Goal: Use online tool/utility: Utilize a website feature to perform a specific function

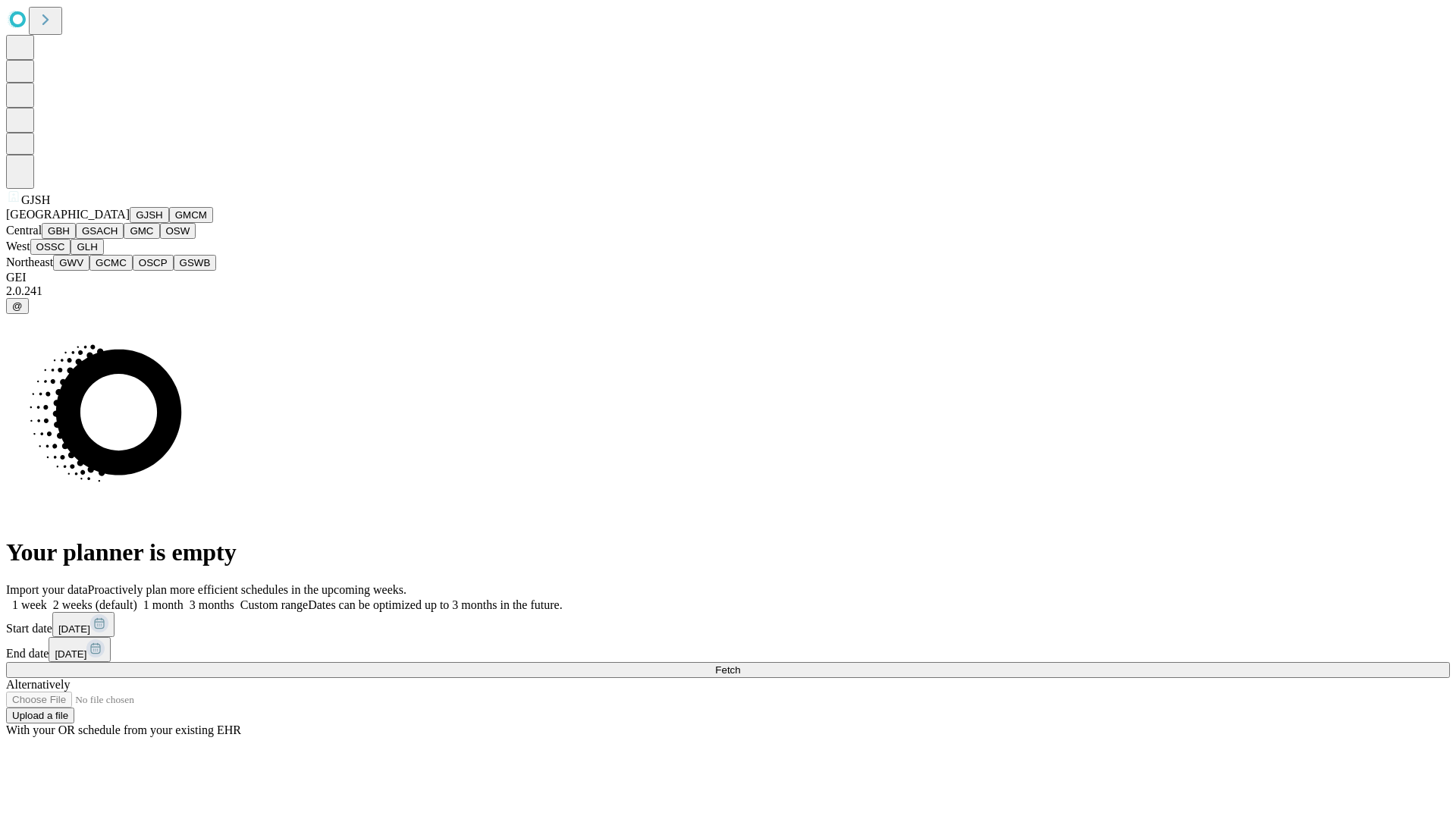
click at [130, 223] on button "GJSH" at bounding box center [150, 215] width 39 height 16
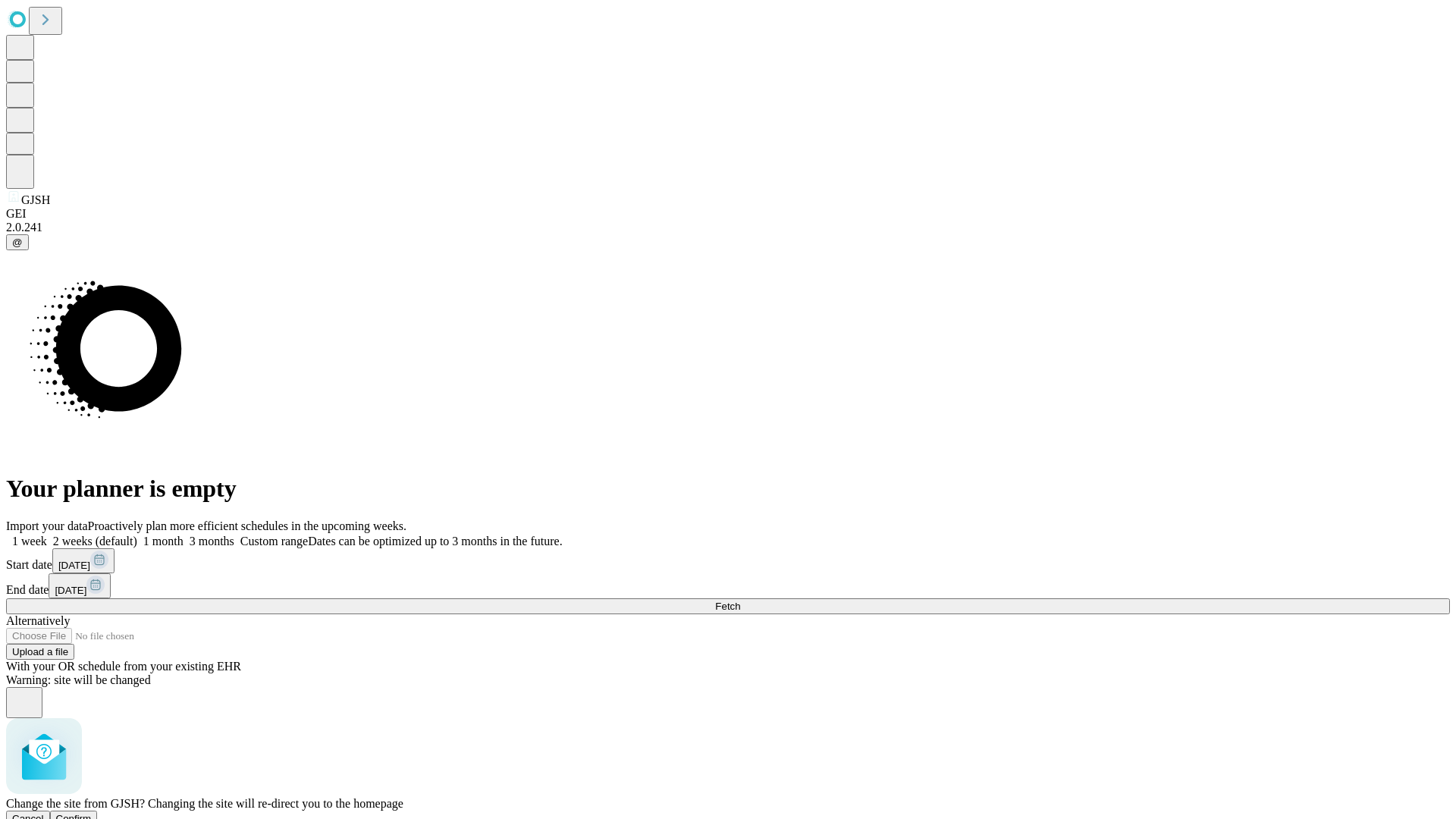
click at [92, 813] on span "Confirm" at bounding box center [74, 818] width 36 height 11
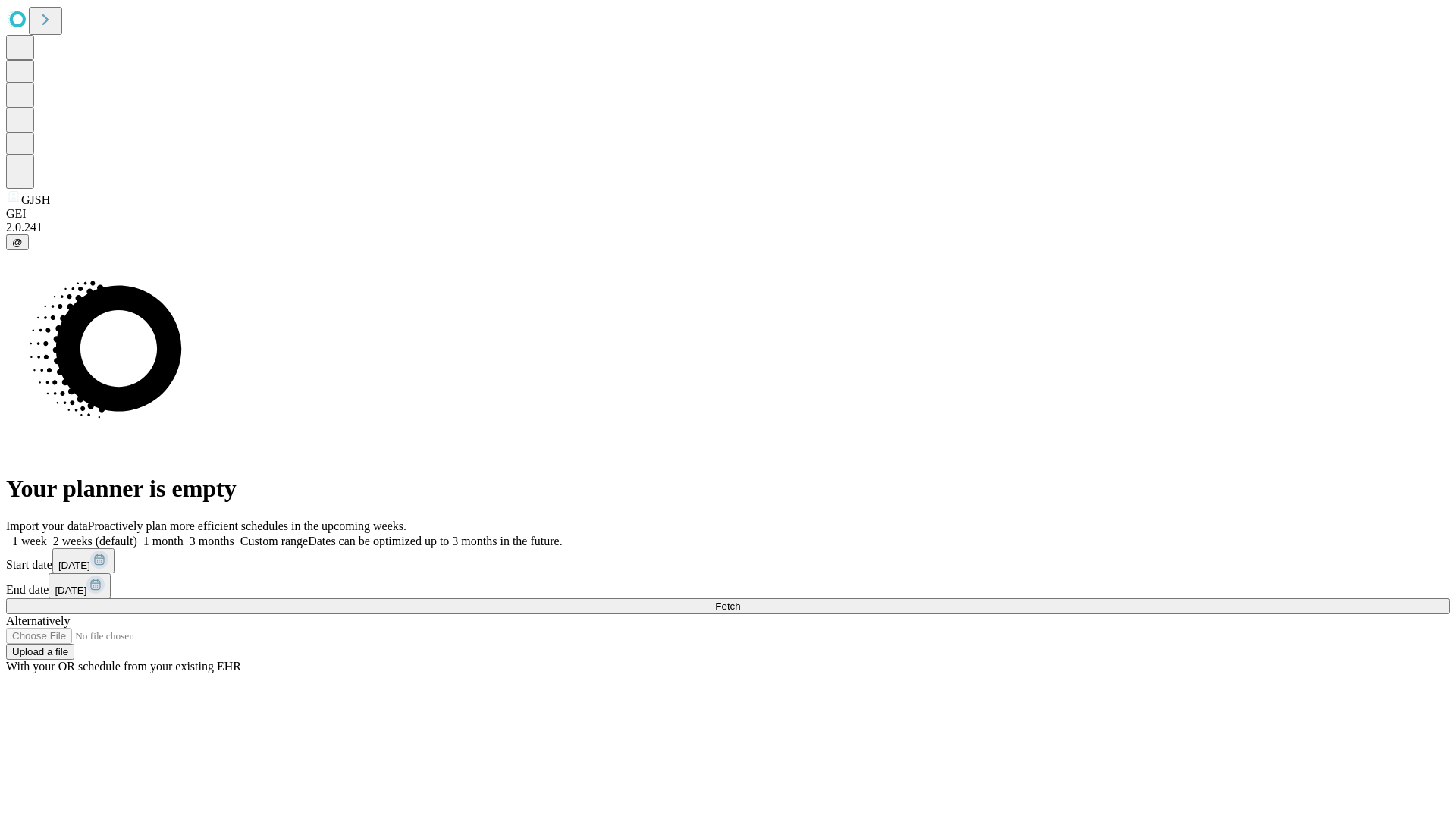
click at [184, 535] on label "1 month" at bounding box center [160, 541] width 46 height 13
click at [740, 601] on span "Fetch" at bounding box center [727, 606] width 25 height 11
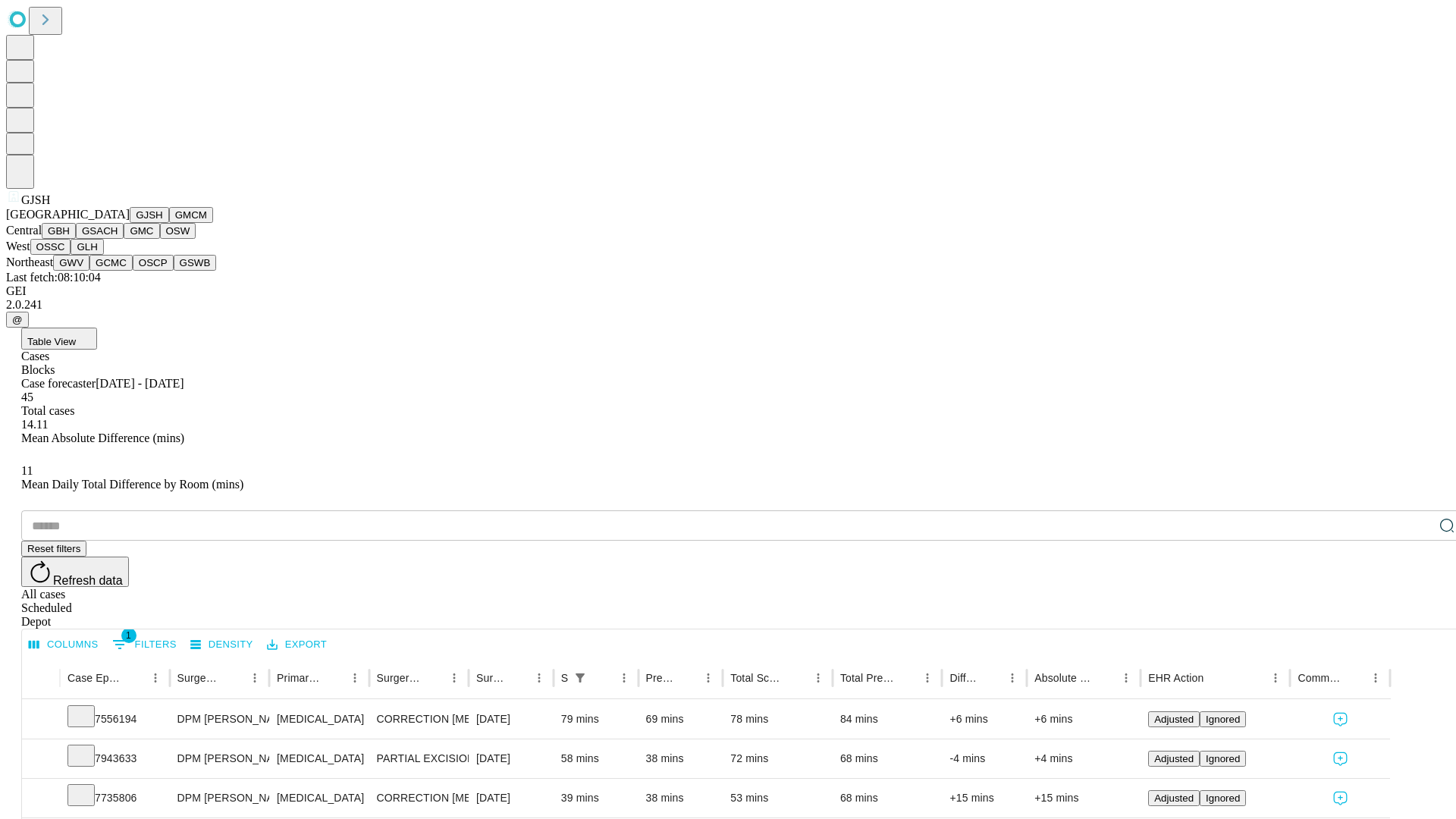
click at [169, 223] on button "GMCM" at bounding box center [191, 215] width 44 height 16
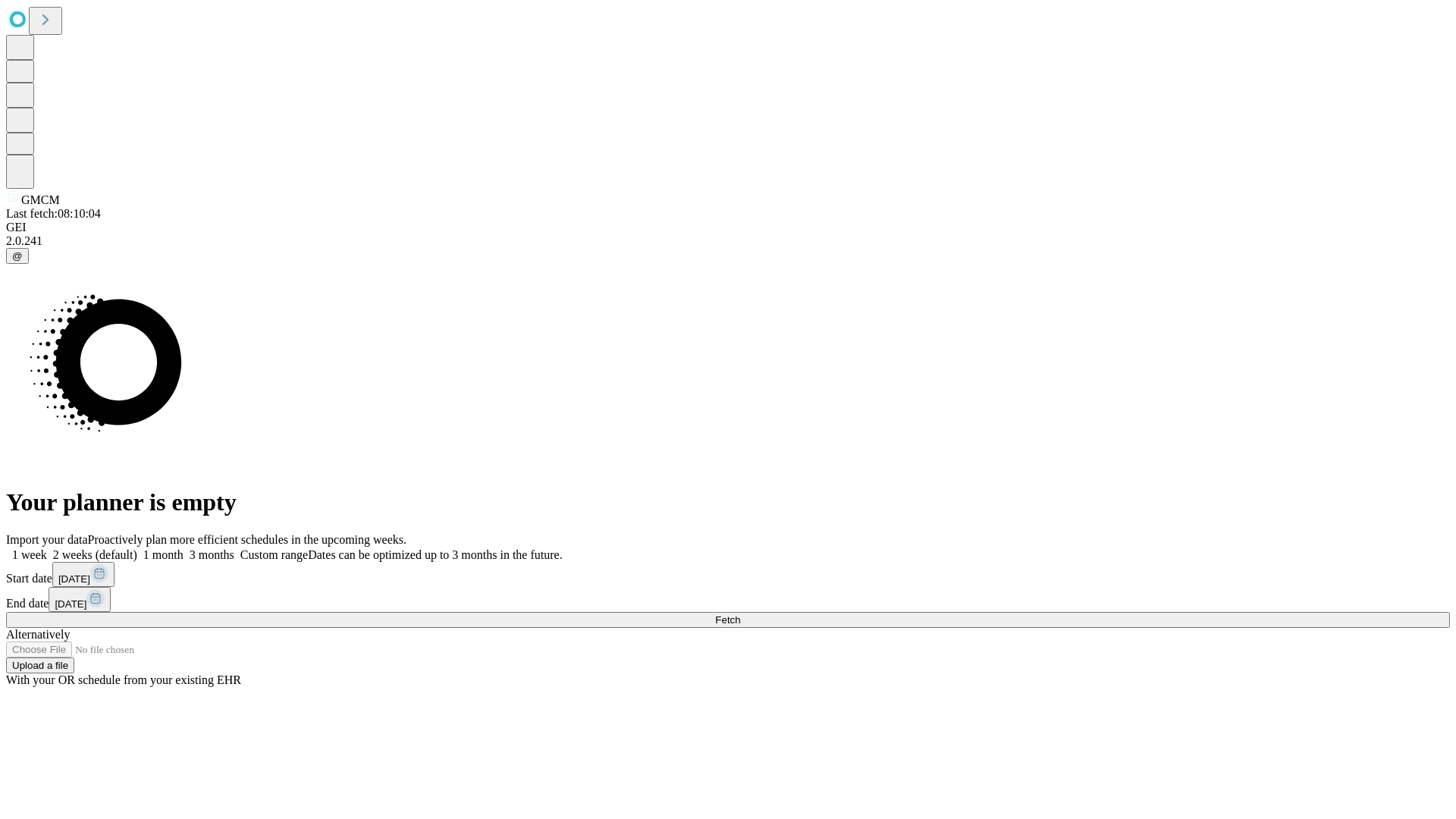
click at [184, 549] on label "1 month" at bounding box center [160, 555] width 46 height 13
click at [740, 615] on span "Fetch" at bounding box center [727, 620] width 25 height 11
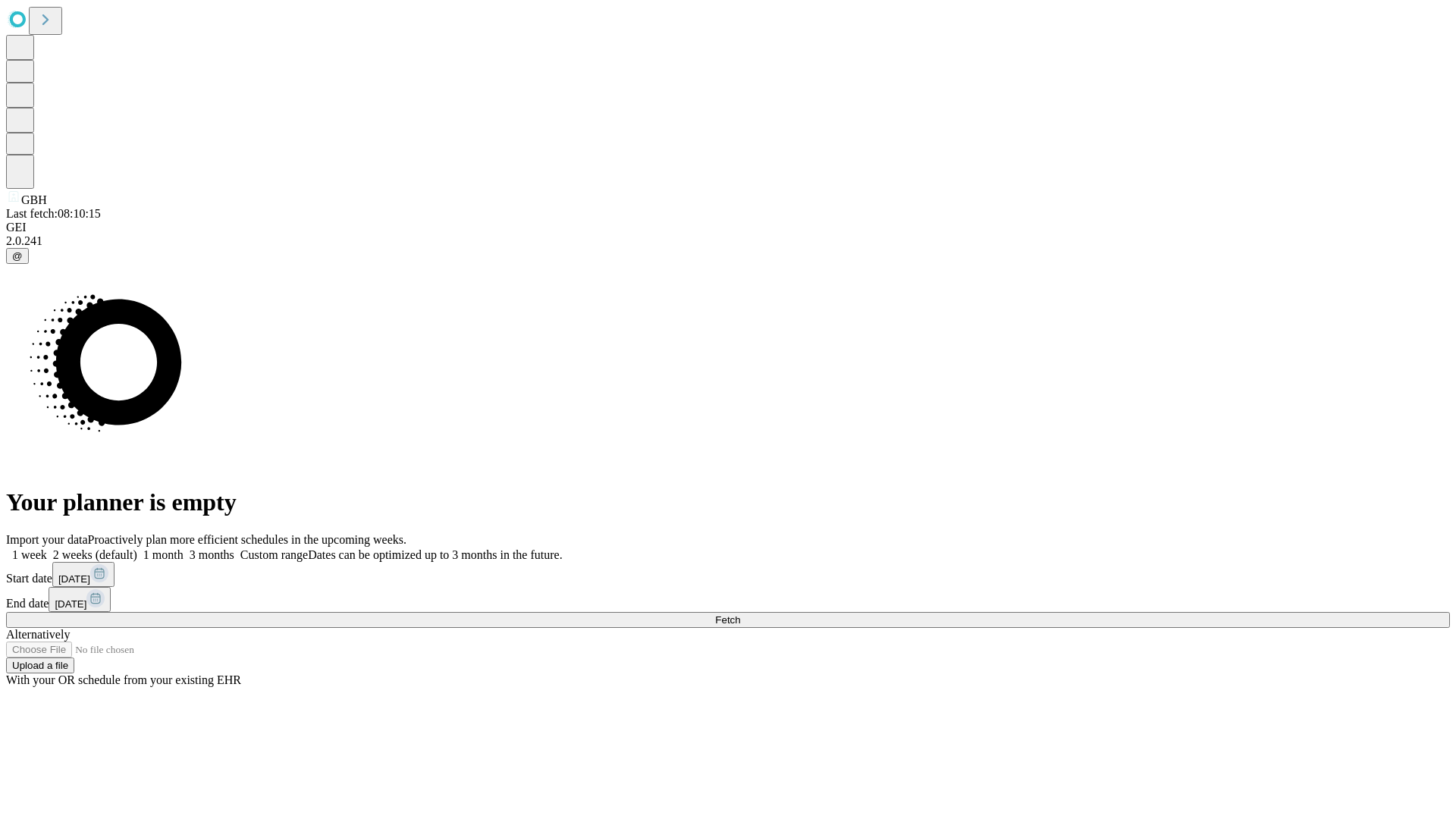
click at [184, 549] on label "1 month" at bounding box center [160, 555] width 46 height 13
click at [740, 615] on span "Fetch" at bounding box center [727, 620] width 25 height 11
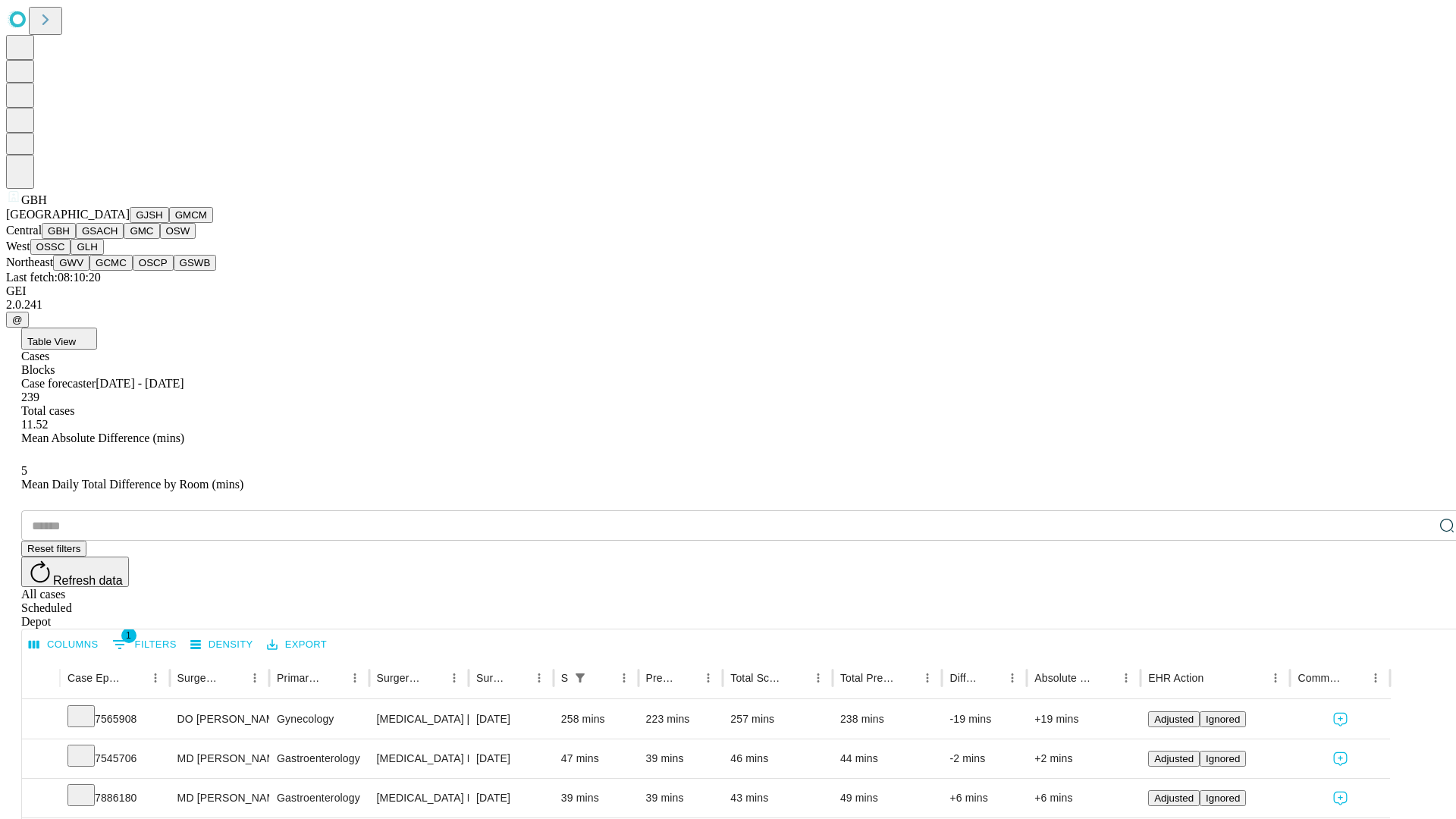
click at [118, 239] on button "GSACH" at bounding box center [99, 230] width 48 height 16
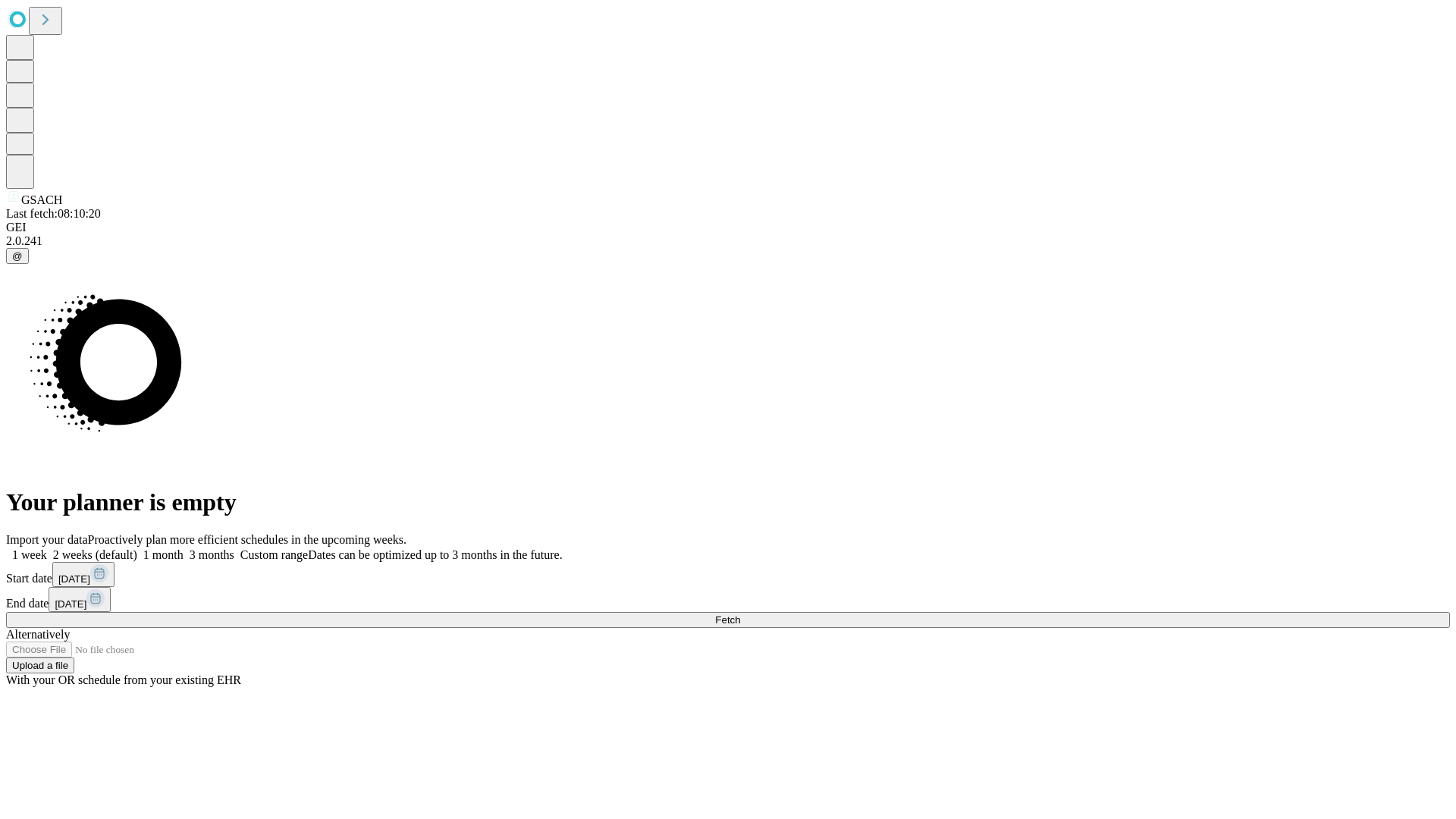
click at [740, 615] on span "Fetch" at bounding box center [727, 620] width 25 height 11
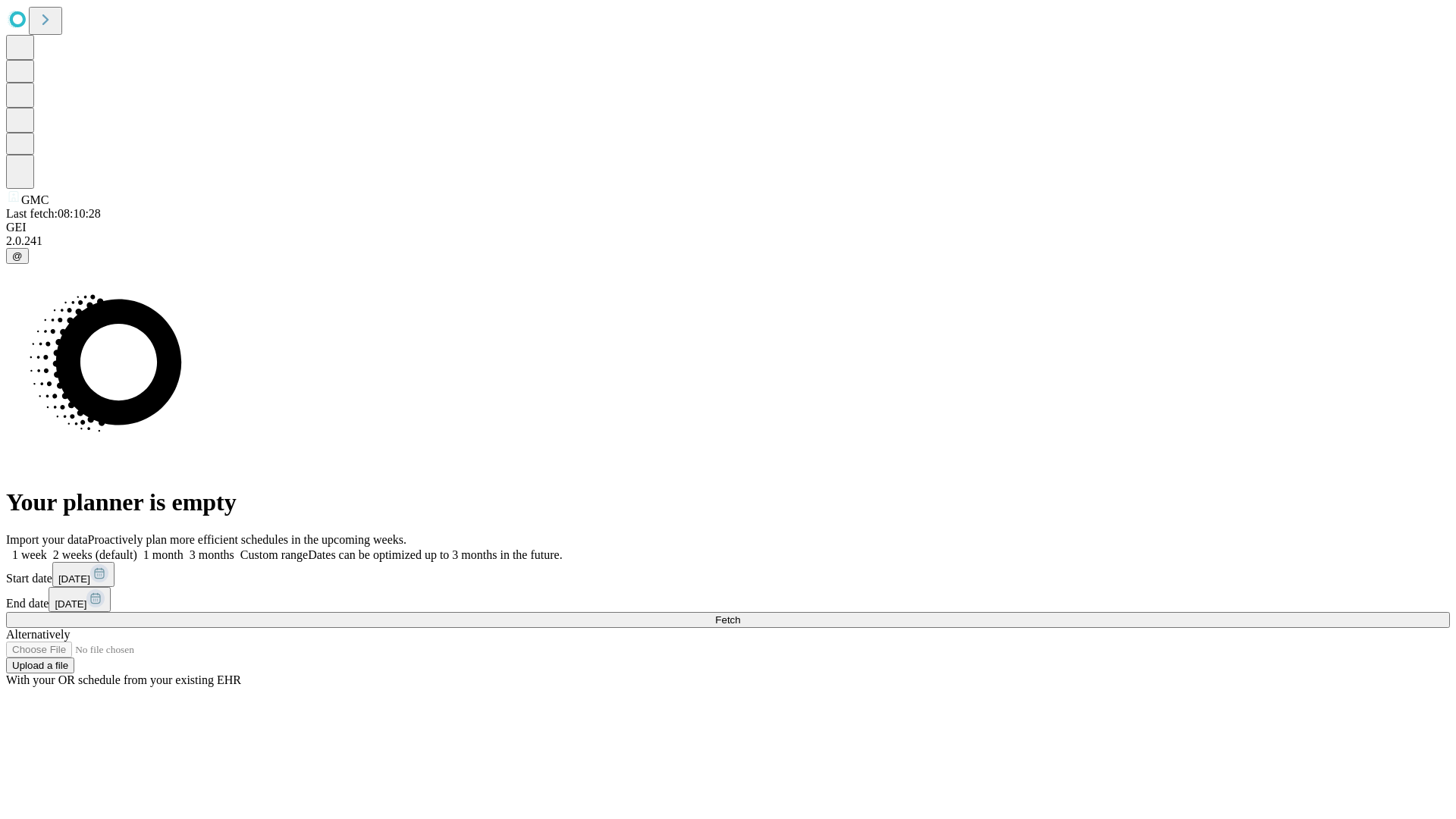
click at [184, 549] on label "1 month" at bounding box center [160, 555] width 46 height 13
click at [740, 615] on span "Fetch" at bounding box center [727, 620] width 25 height 11
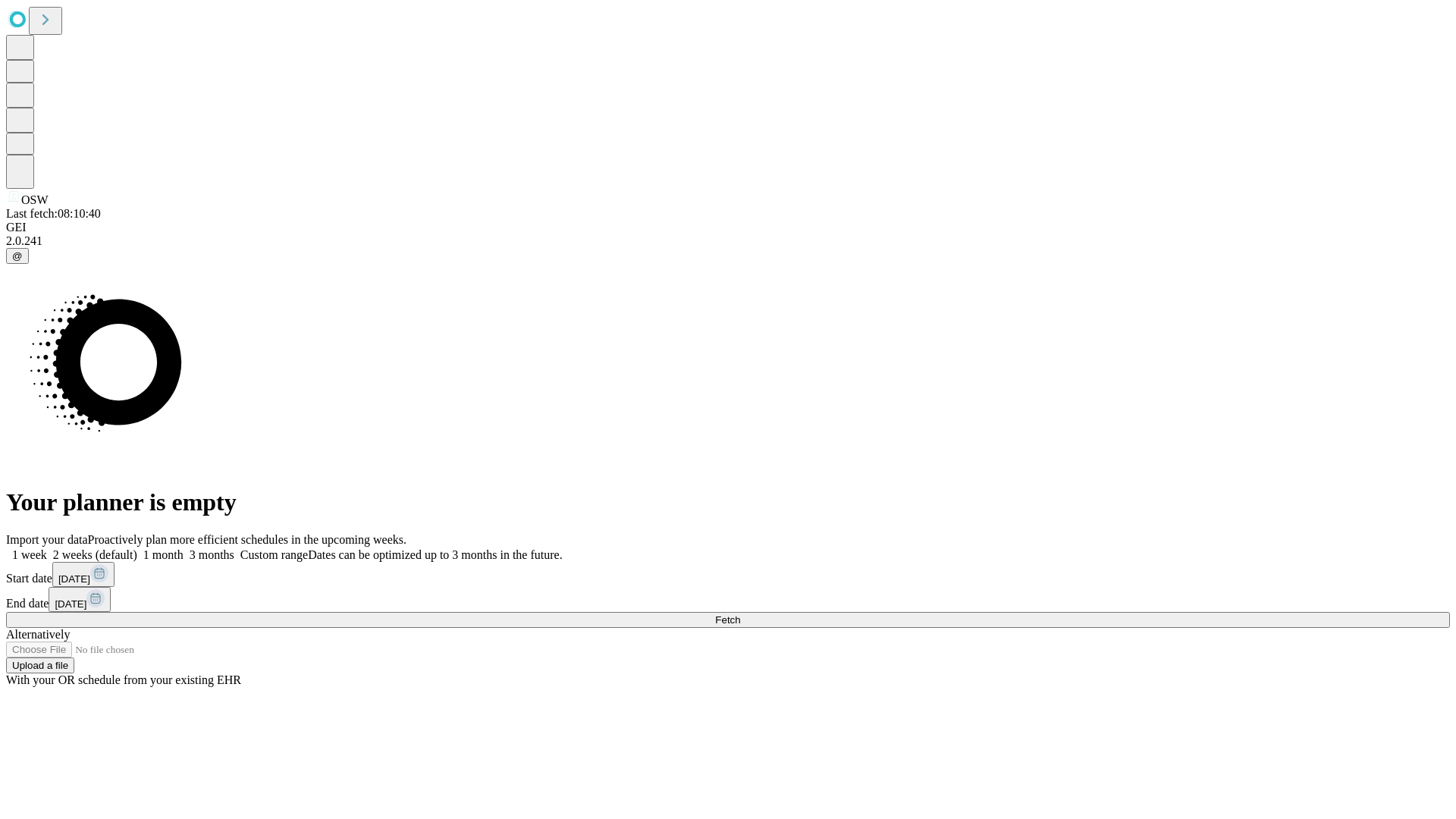
click at [184, 549] on label "1 month" at bounding box center [160, 555] width 46 height 13
click at [740, 615] on span "Fetch" at bounding box center [727, 620] width 25 height 11
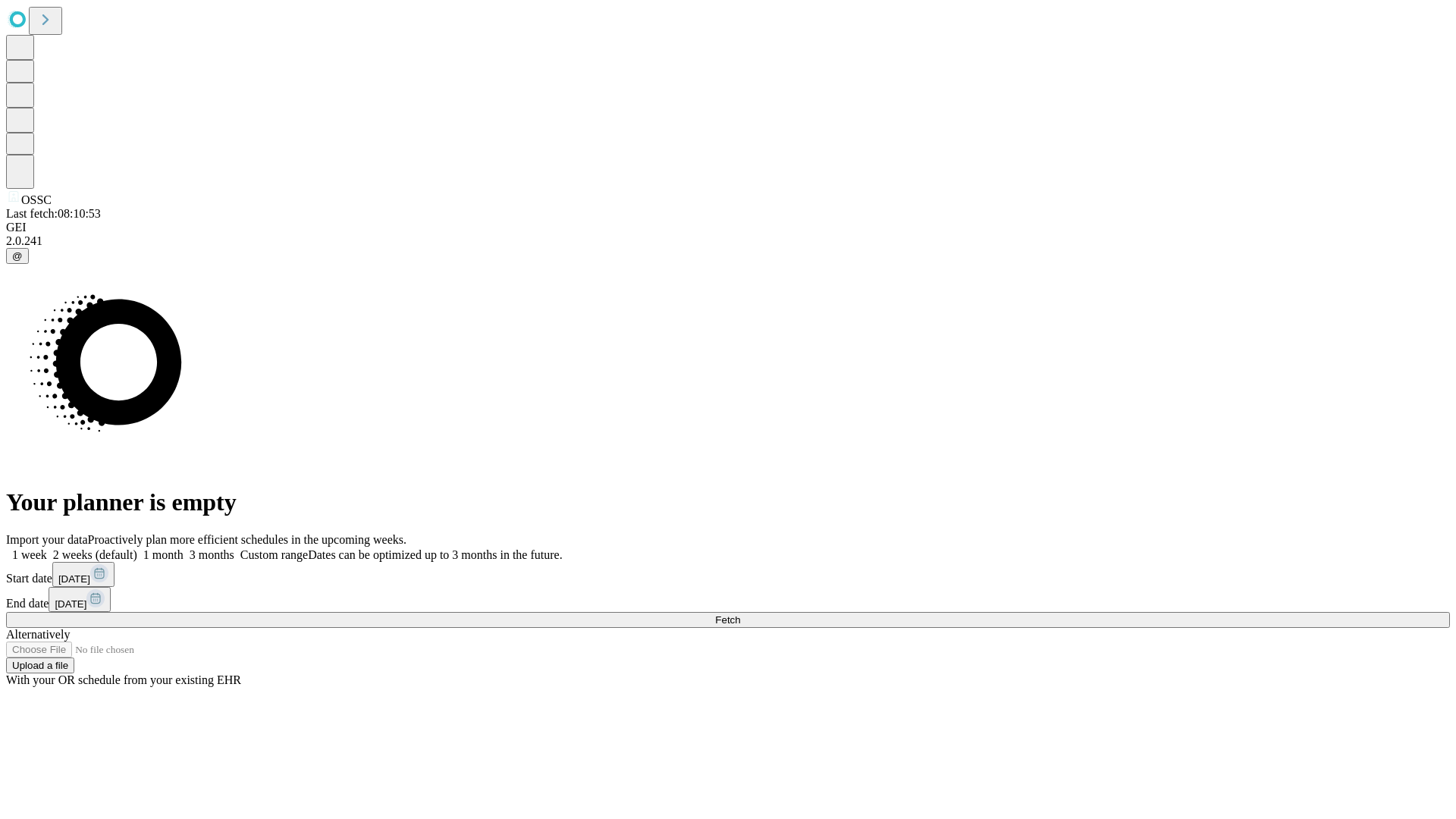
click at [184, 549] on label "1 month" at bounding box center [160, 555] width 46 height 13
click at [740, 615] on span "Fetch" at bounding box center [727, 620] width 25 height 11
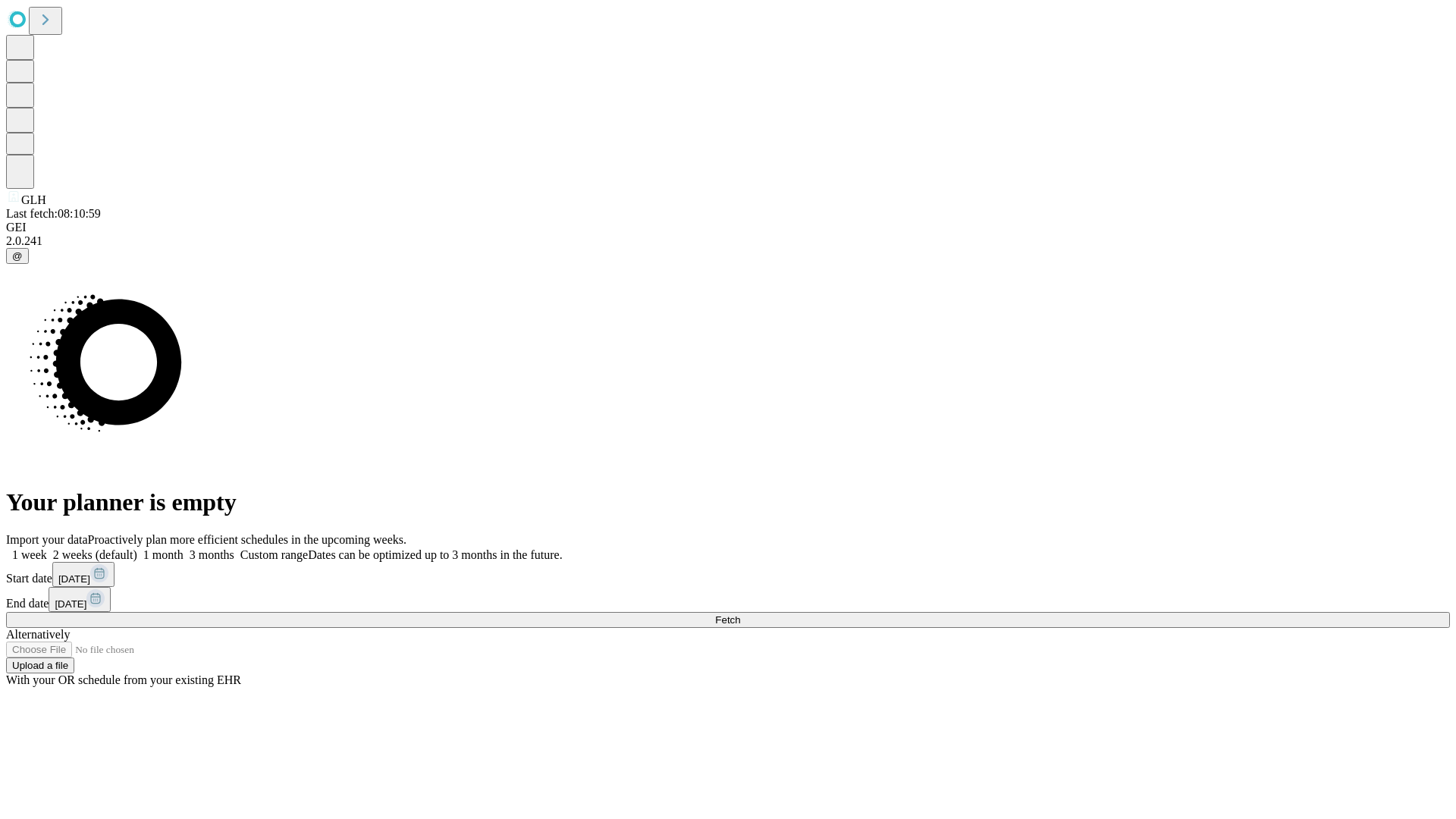
click at [740, 615] on span "Fetch" at bounding box center [727, 620] width 25 height 11
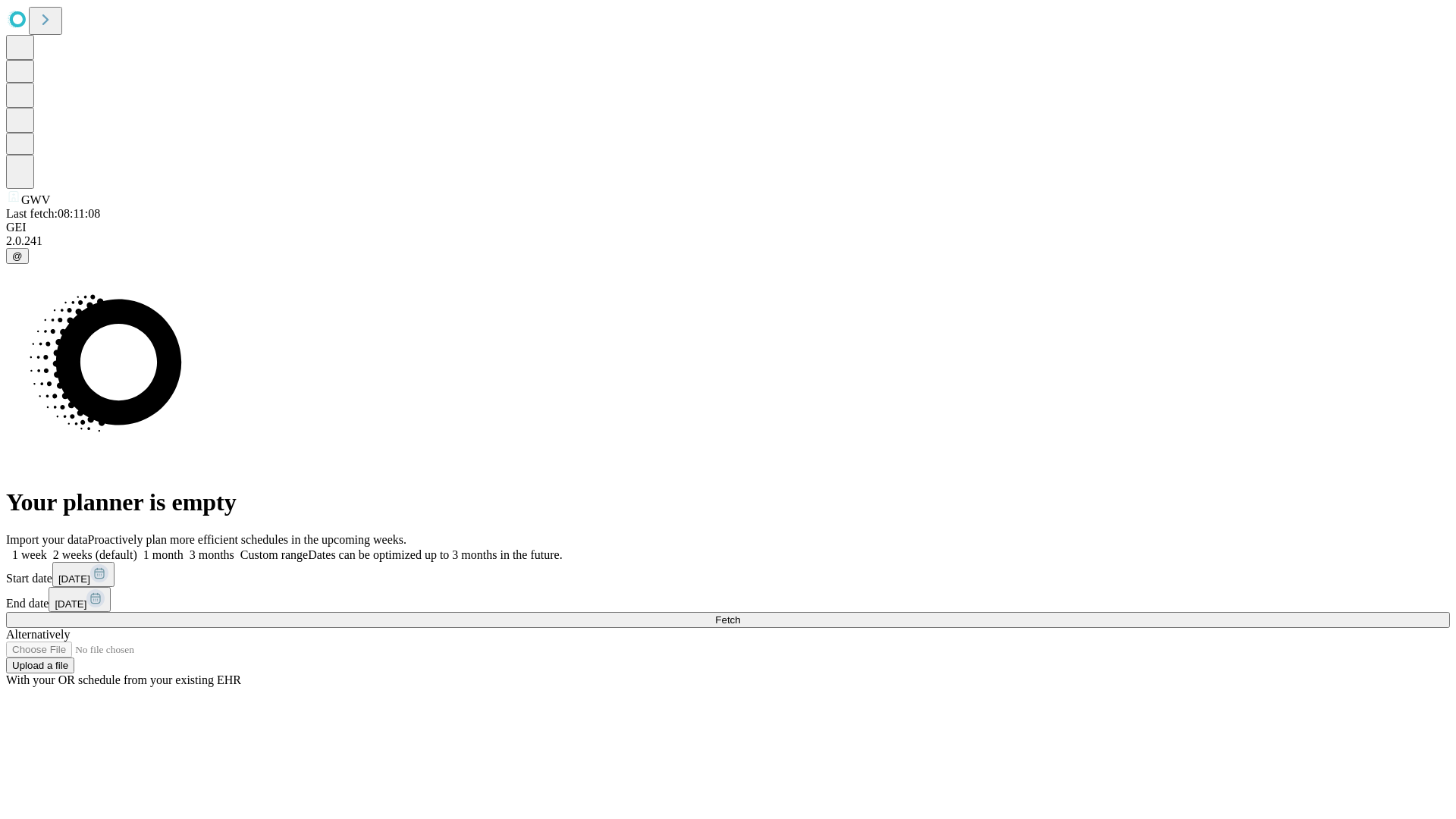
click at [740, 615] on span "Fetch" at bounding box center [727, 620] width 25 height 11
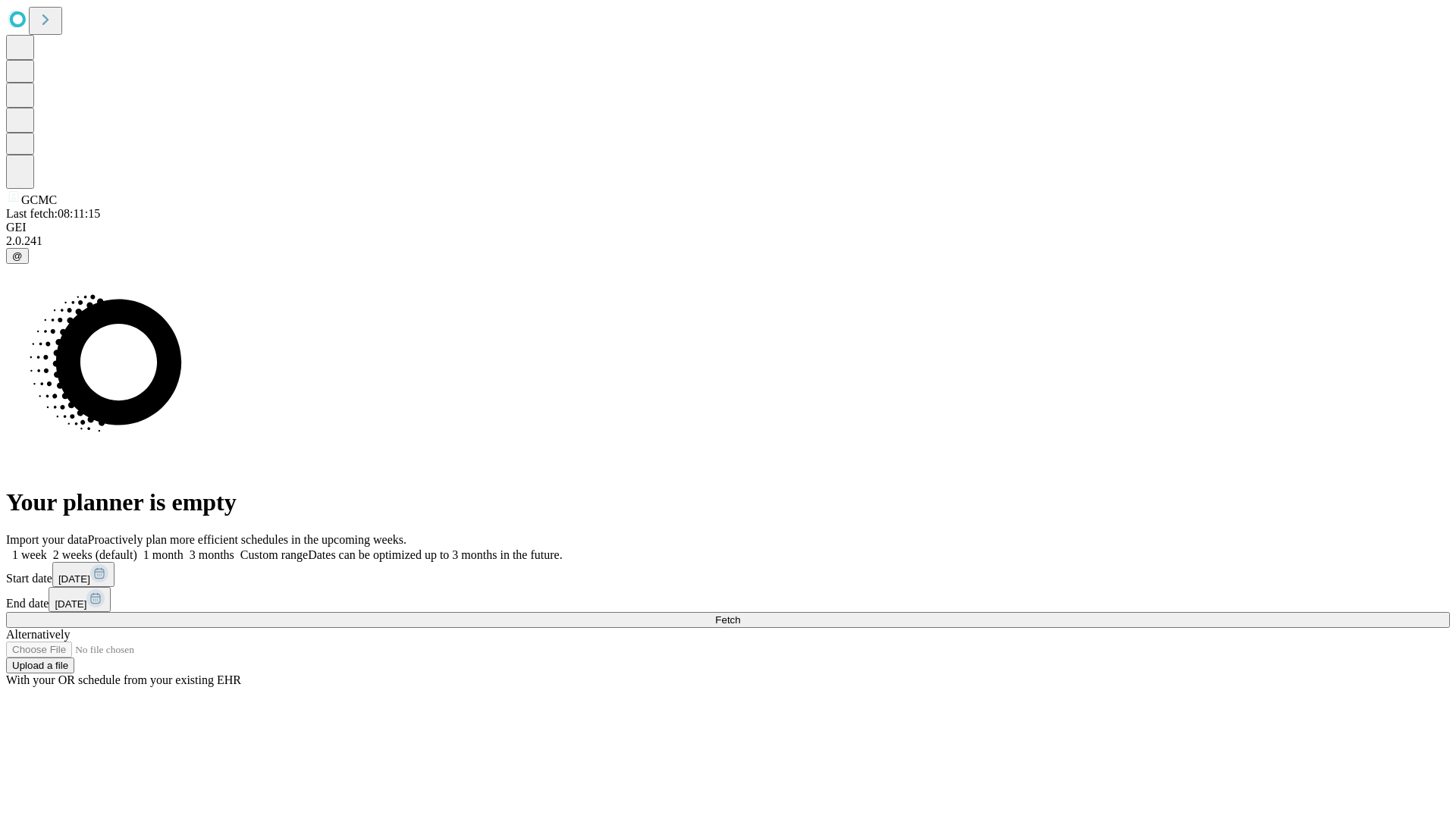
click at [740, 615] on span "Fetch" at bounding box center [727, 620] width 25 height 11
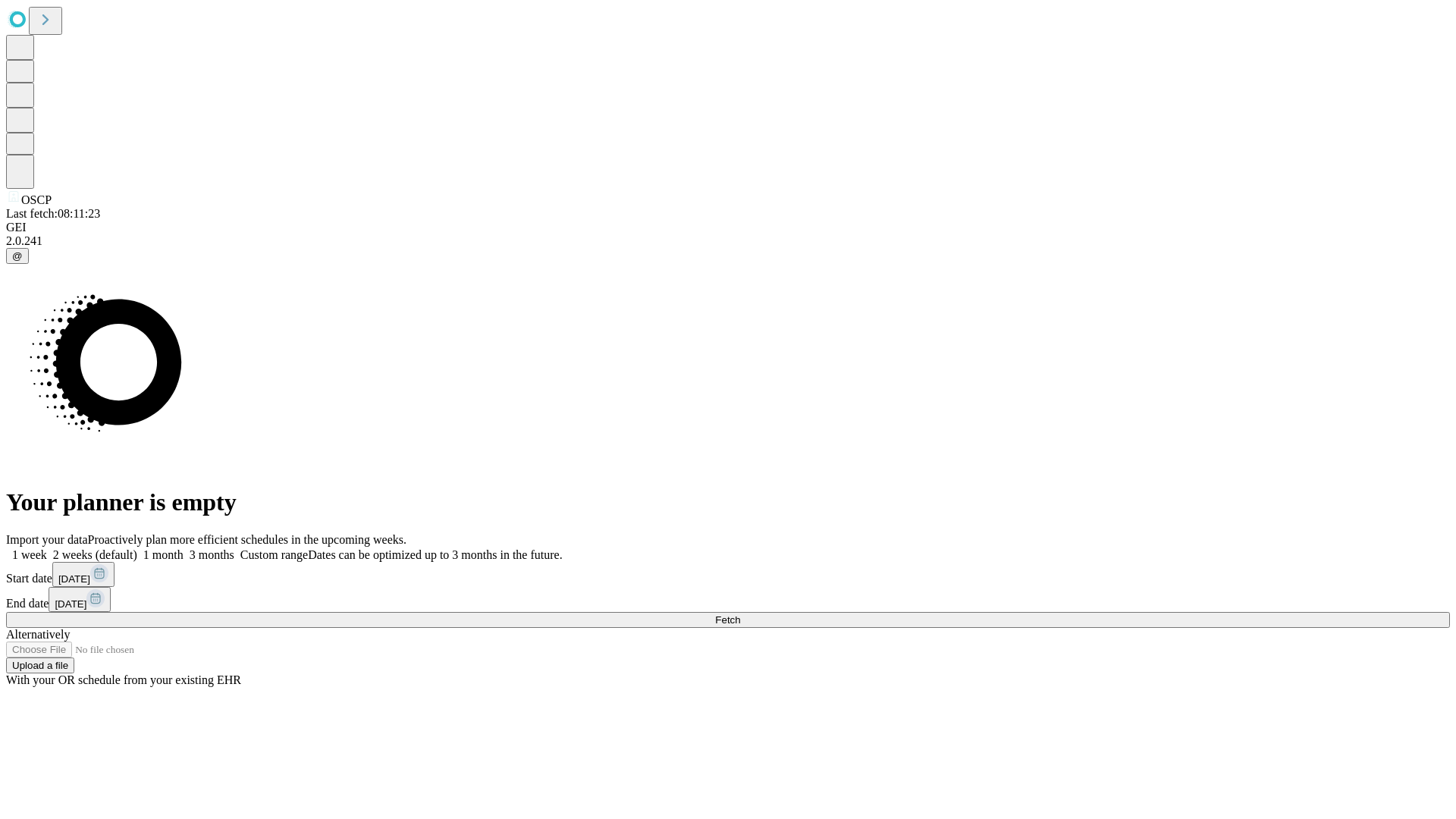
click at [184, 549] on label "1 month" at bounding box center [160, 555] width 46 height 13
click at [740, 615] on span "Fetch" at bounding box center [727, 620] width 25 height 11
